Goal: Find specific page/section: Find specific page/section

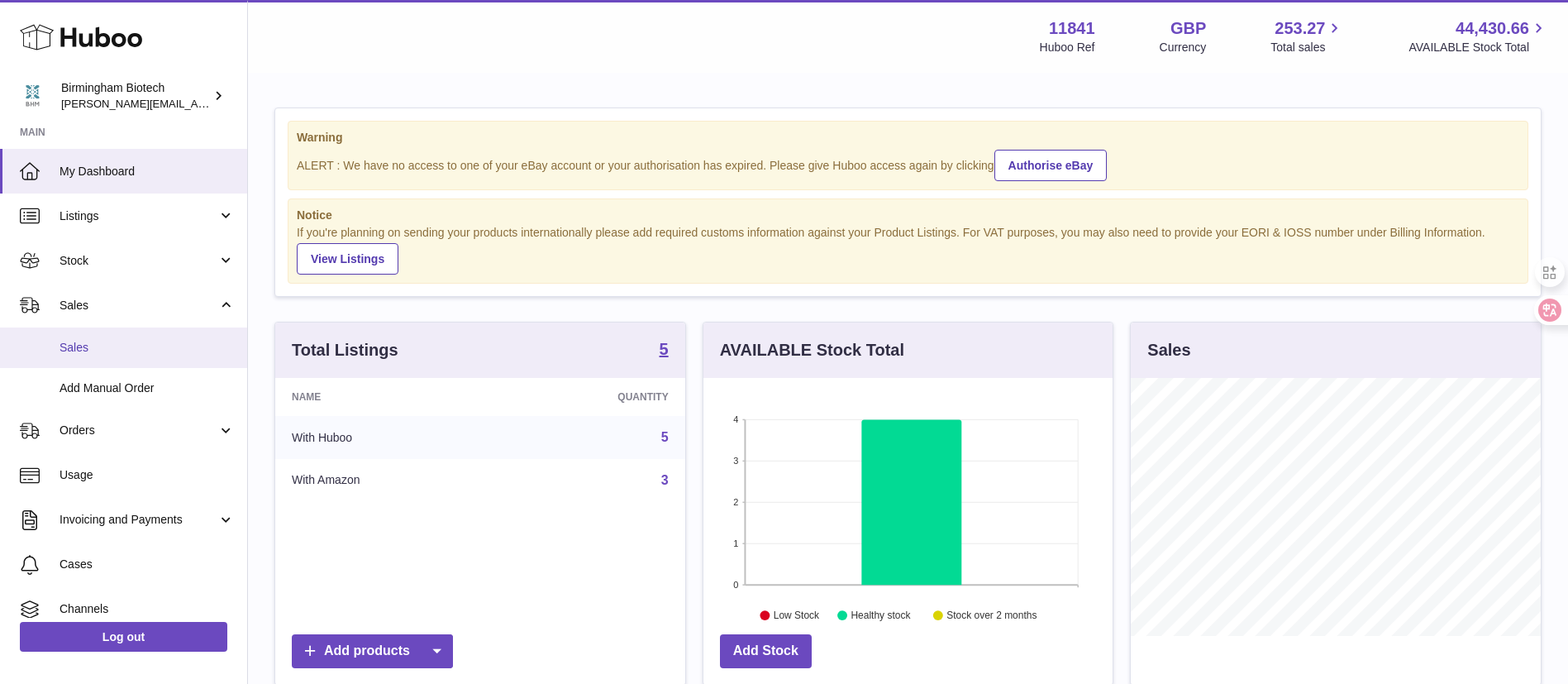
scroll to position [258, 410]
click at [119, 350] on span "Sales" at bounding box center [147, 347] width 176 height 16
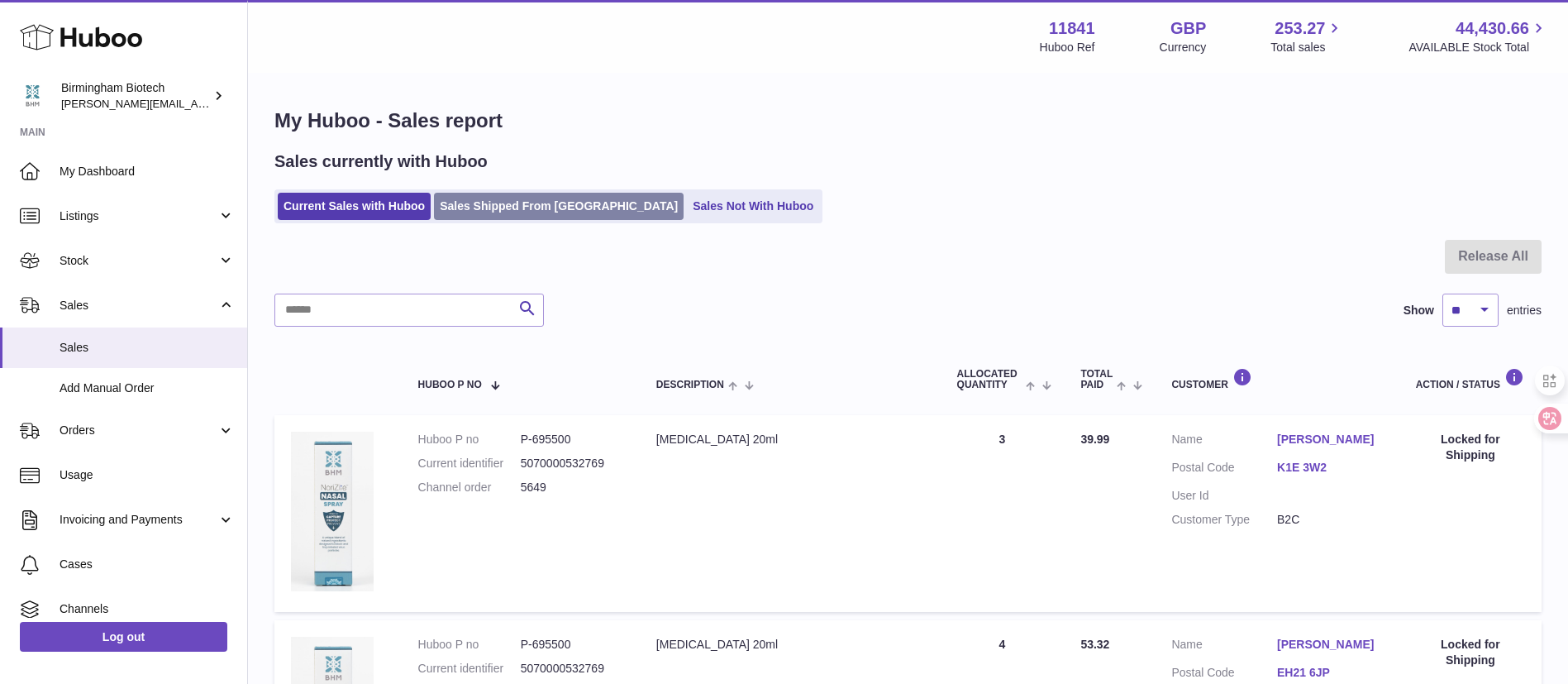
click at [526, 218] on link "Sales Shipped From [GEOGRAPHIC_DATA]" at bounding box center [559, 206] width 250 height 28
